Goal: Navigation & Orientation: Go to known website

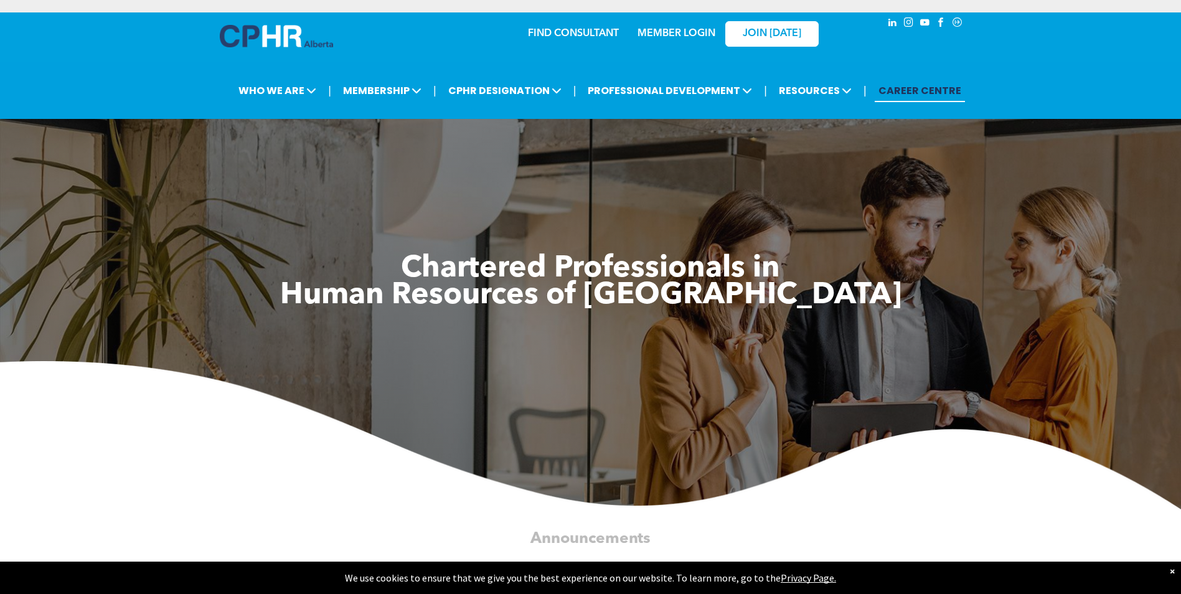
click at [683, 35] on link "MEMBER LOGIN" at bounding box center [677, 34] width 78 height 10
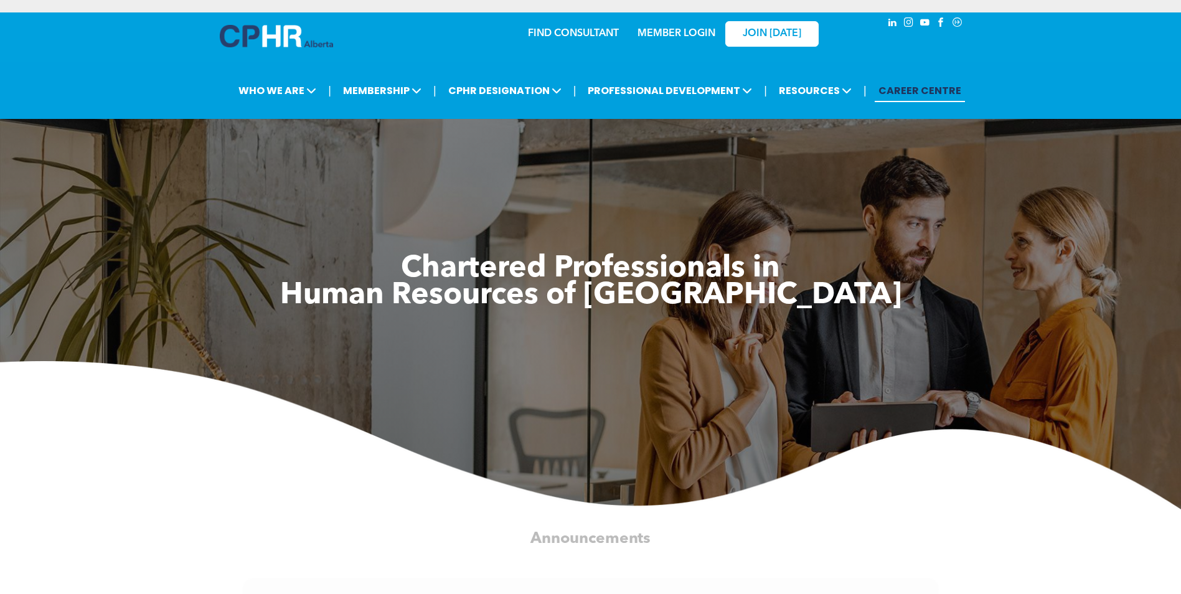
click at [678, 34] on link "MEMBER LOGIN" at bounding box center [677, 34] width 78 height 10
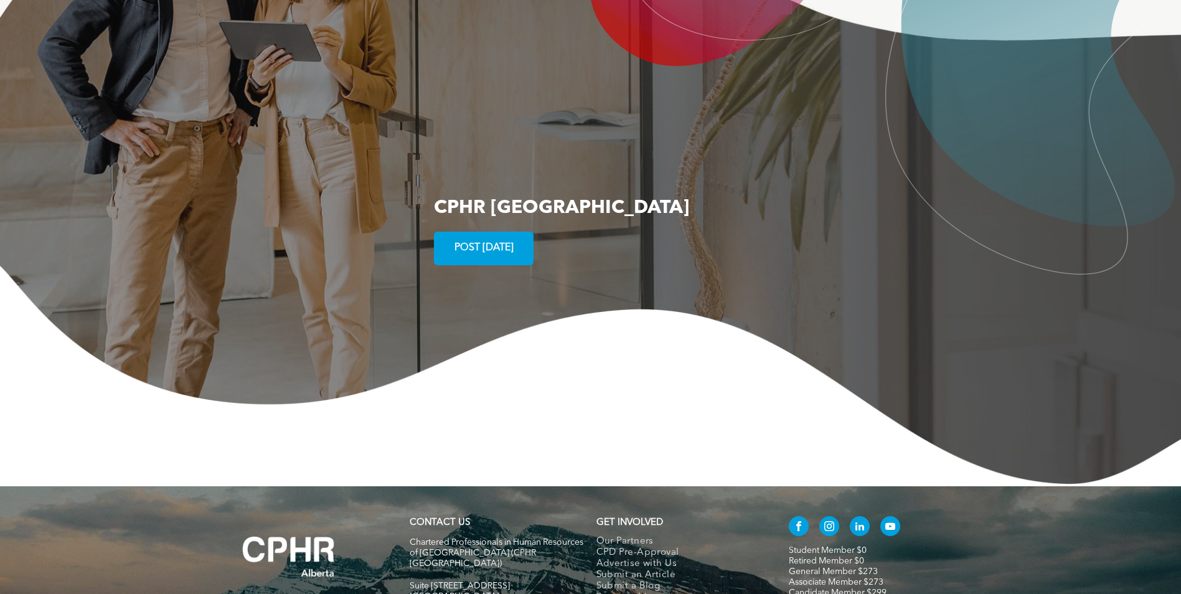
scroll to position [2253, 0]
